Goal: Transaction & Acquisition: Purchase product/service

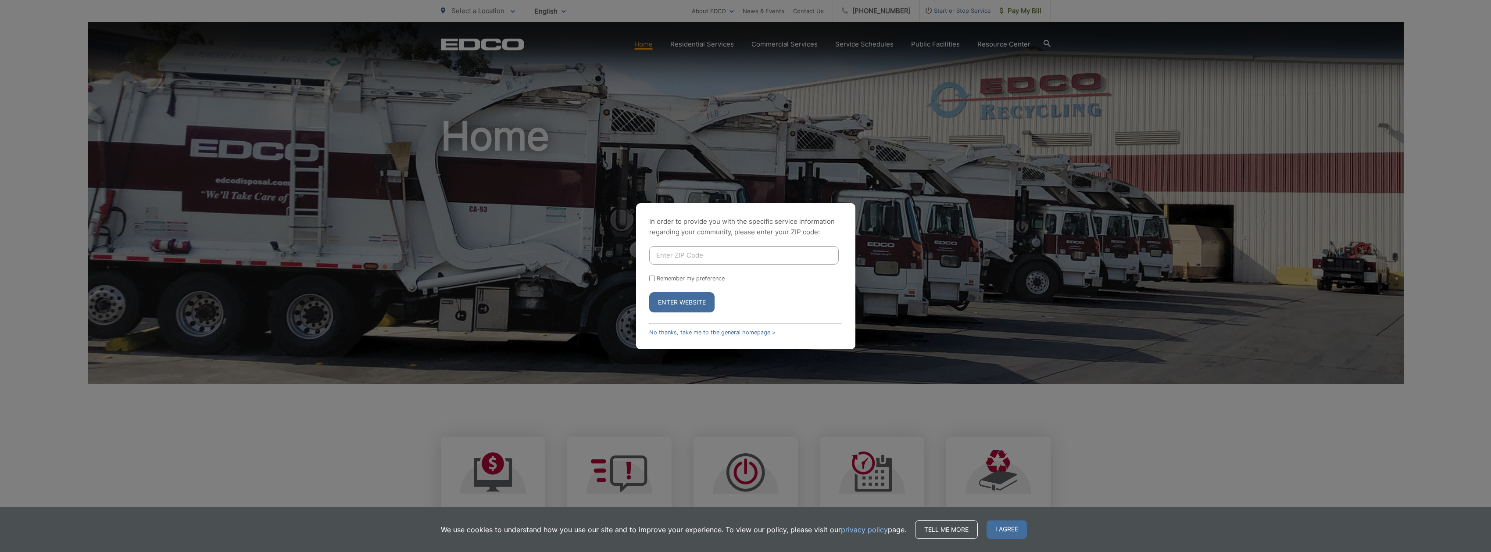
click at [674, 261] on input "Enter ZIP Code" at bounding box center [744, 255] width 190 height 18
type input "92082"
click at [649, 292] on button "Enter Website" at bounding box center [681, 302] width 65 height 20
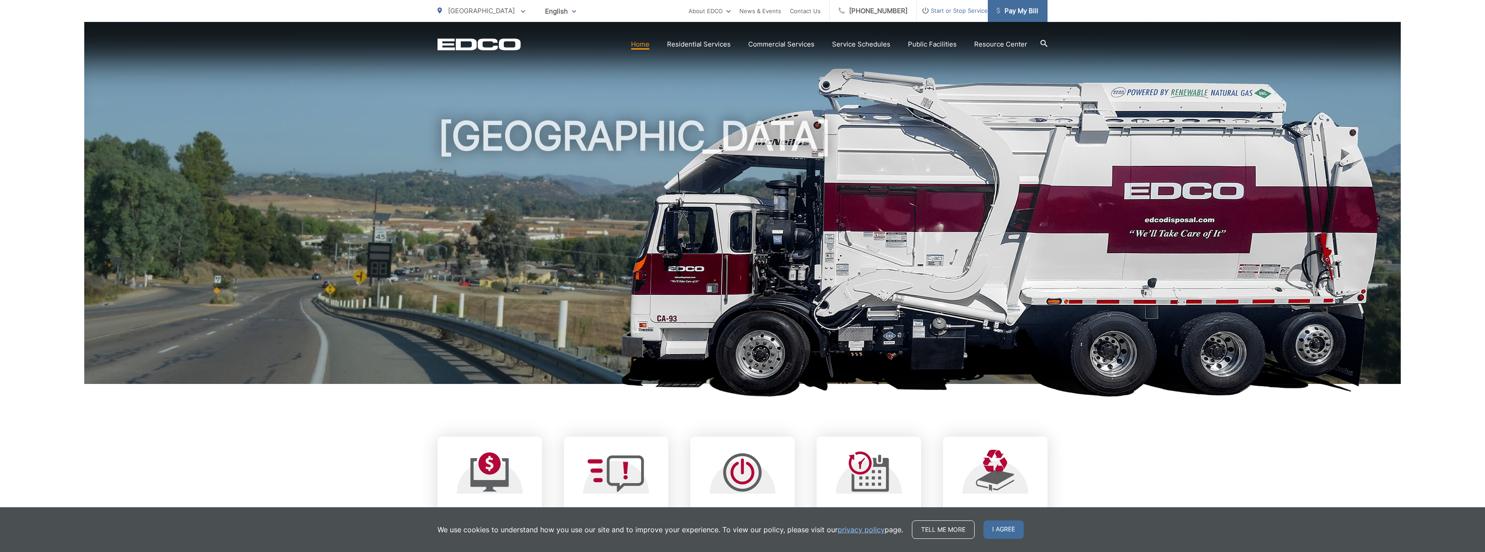
click at [1011, 14] on span "Pay My Bill" at bounding box center [1017, 11] width 42 height 11
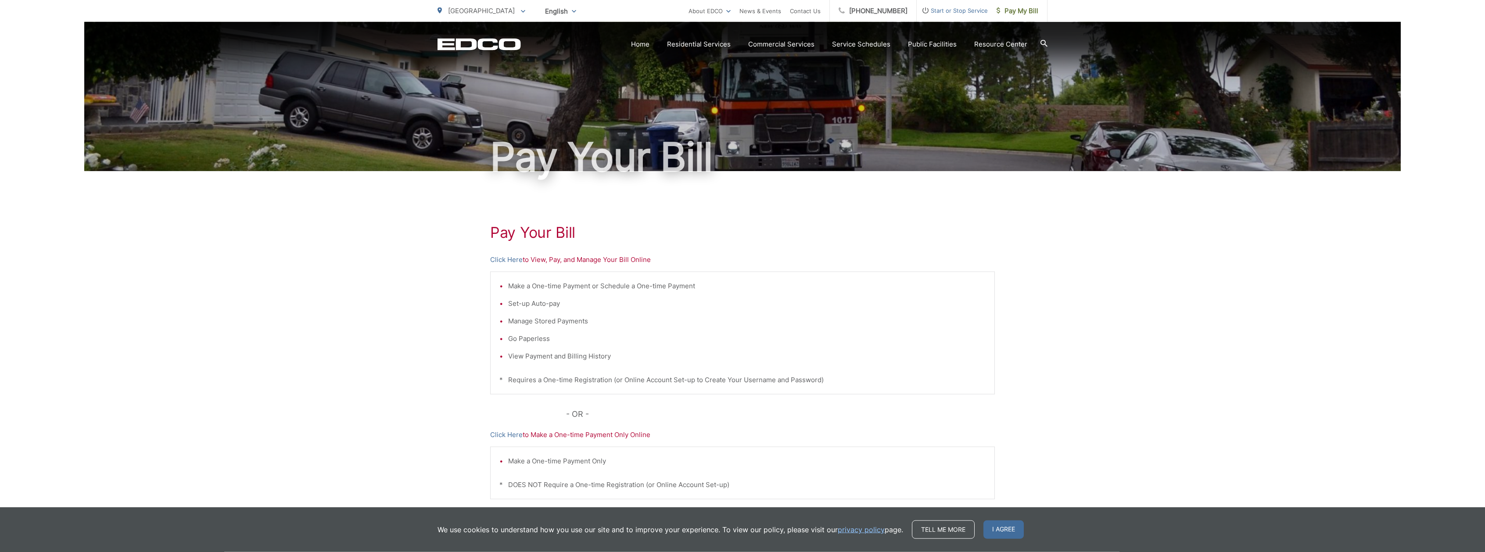
scroll to position [7, 0]
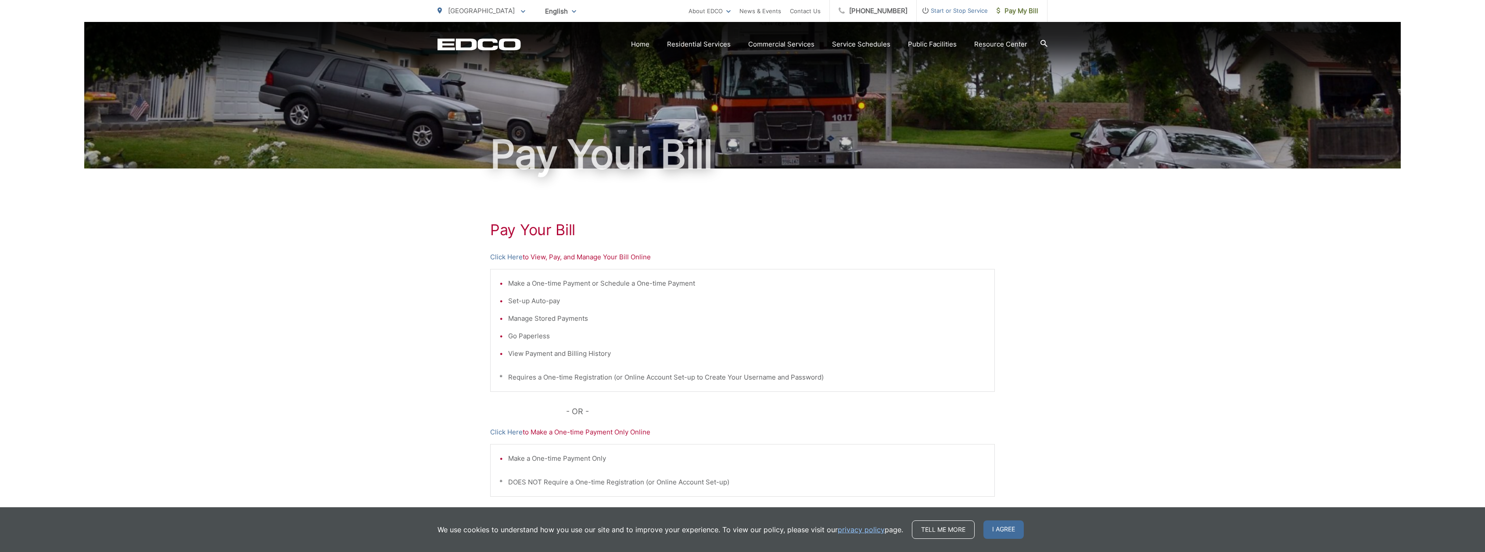
click at [537, 301] on li "Set-up Auto-pay" at bounding box center [746, 301] width 477 height 11
click at [587, 257] on p "Click Here to View, Pay, and Manage Your Bill Online" at bounding box center [742, 257] width 504 height 11
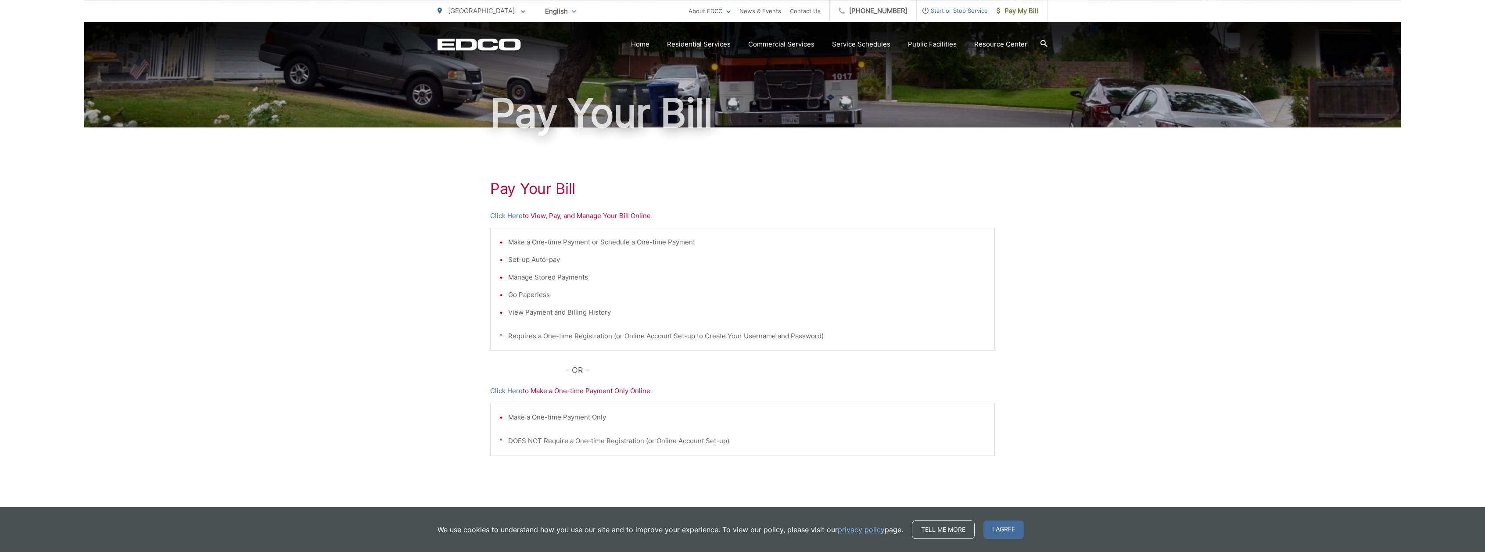
scroll to position [49, 0]
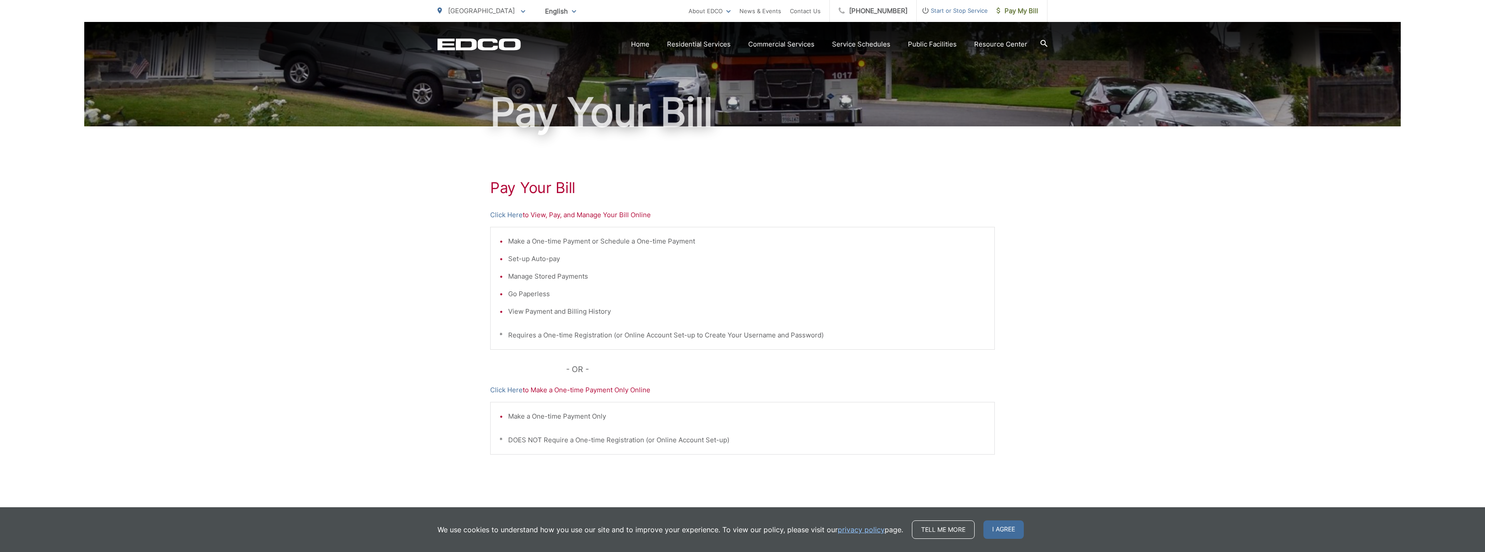
click at [598, 213] on p "Click Here to View, Pay, and Manage Your Bill Online" at bounding box center [742, 215] width 504 height 11
click at [505, 215] on link "Click Here" at bounding box center [506, 215] width 32 height 11
